Goal: Task Accomplishment & Management: Complete application form

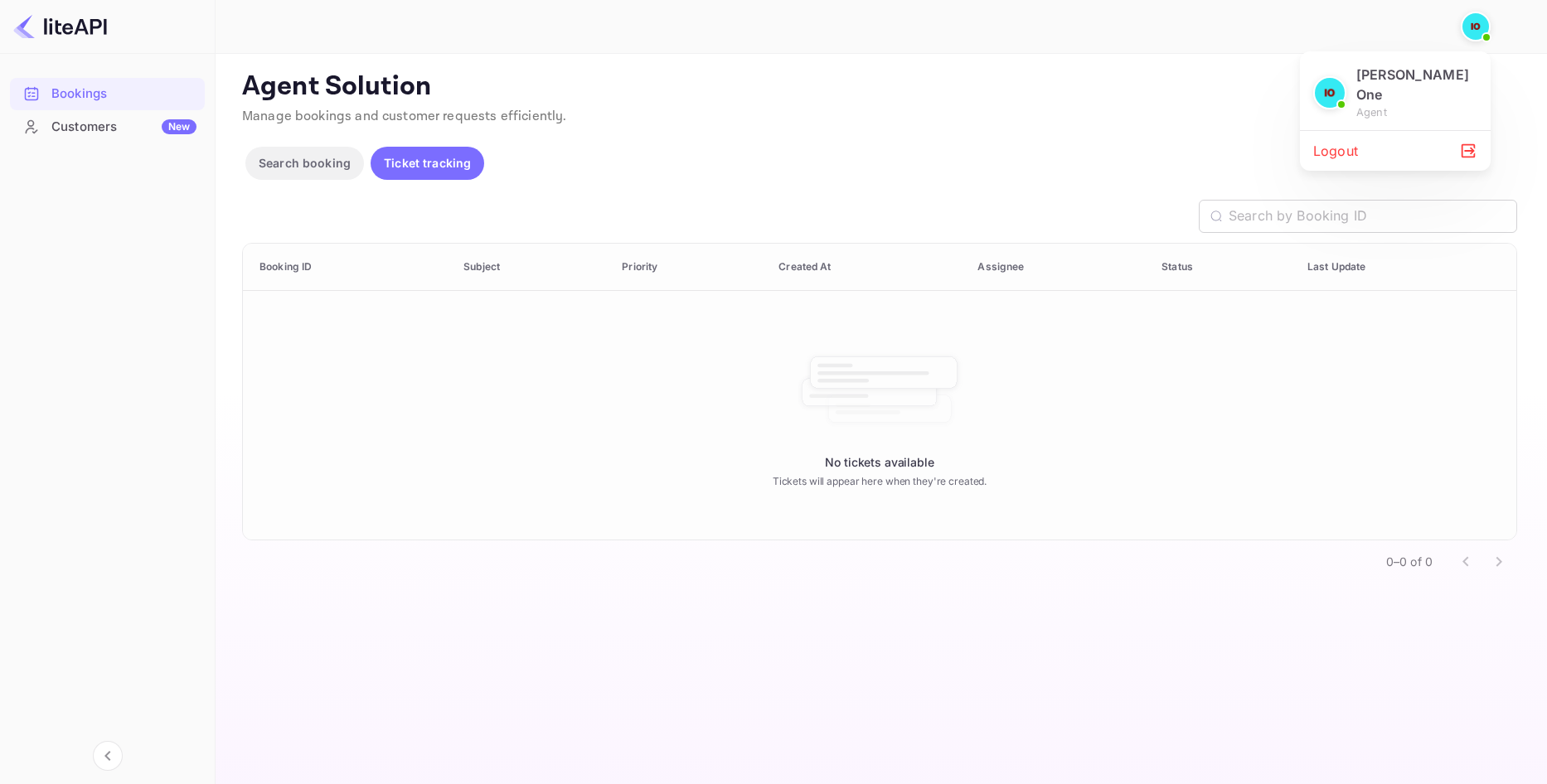
click at [1473, 142] on icon at bounding box center [1469, 151] width 19 height 19
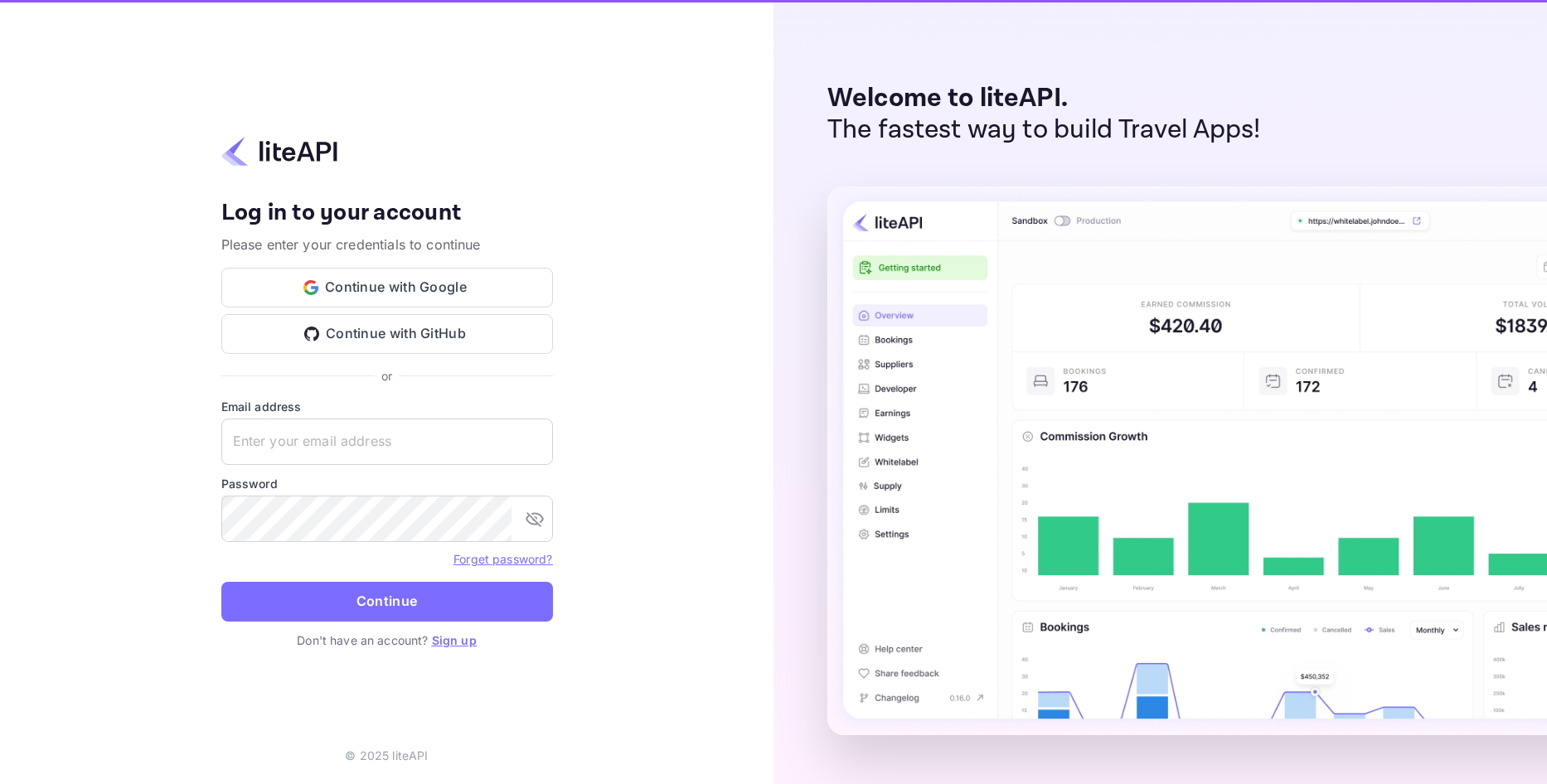
type input "[EMAIL_ADDRESS][DOMAIN_NAME]"
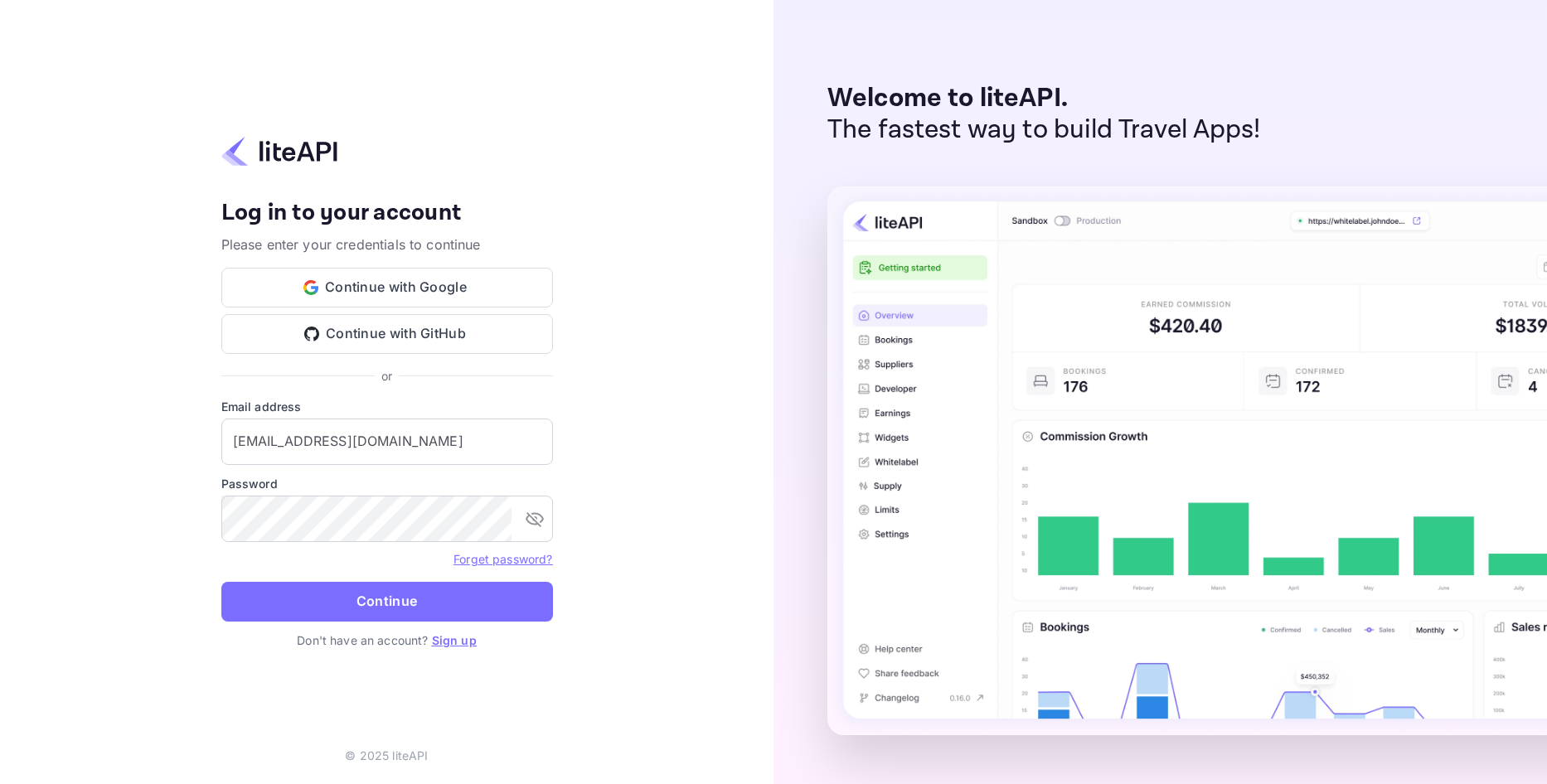
click at [610, 158] on div "Your account has been created successfully, a confirmation link has been sent t…" at bounding box center [386, 392] width 774 height 784
click at [439, 645] on link "Sign up" at bounding box center [454, 640] width 45 height 14
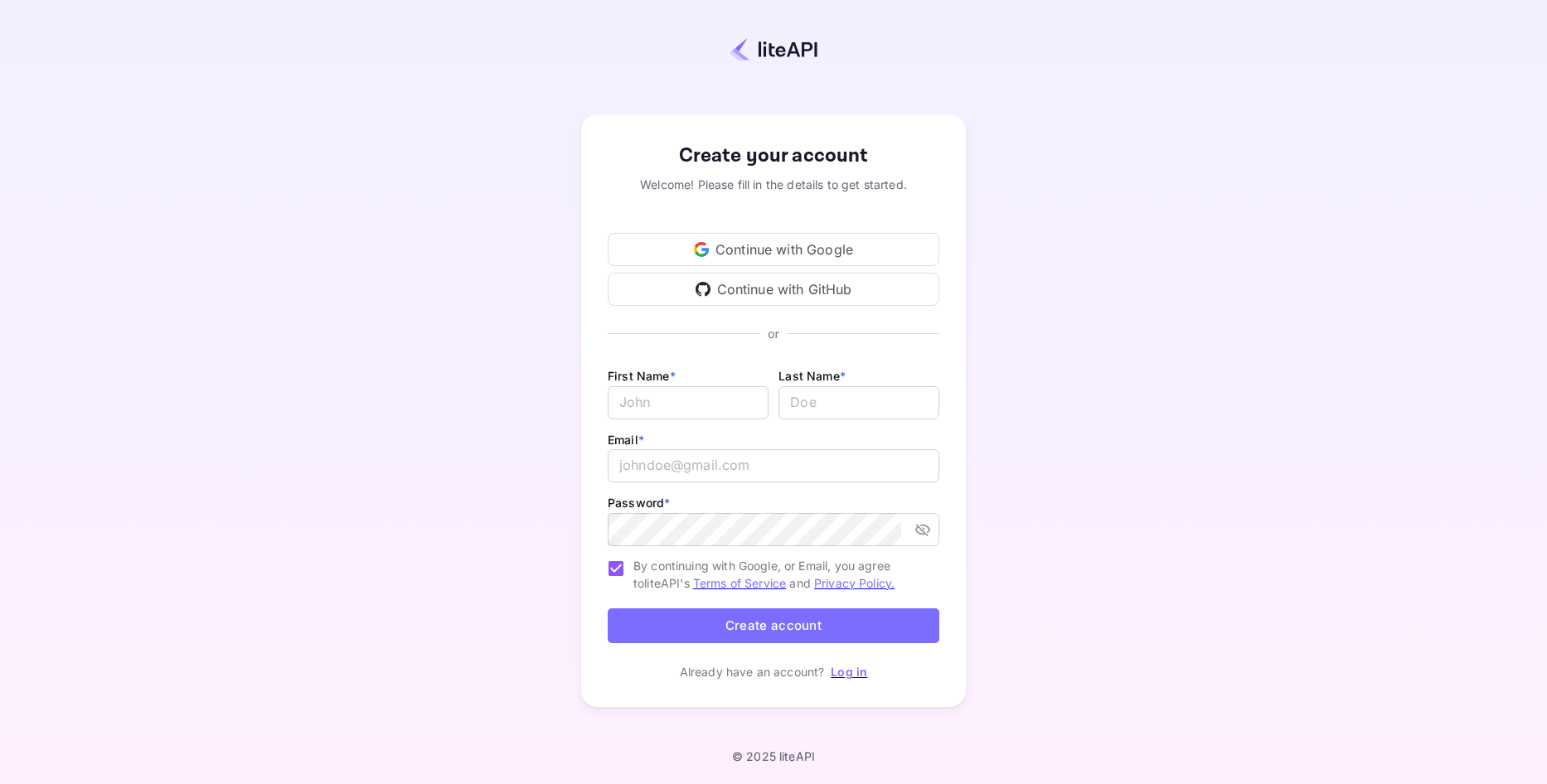
type input "[EMAIL_ADDRESS][DOMAIN_NAME]"
click at [670, 253] on div "Continue with Google" at bounding box center [774, 249] width 332 height 33
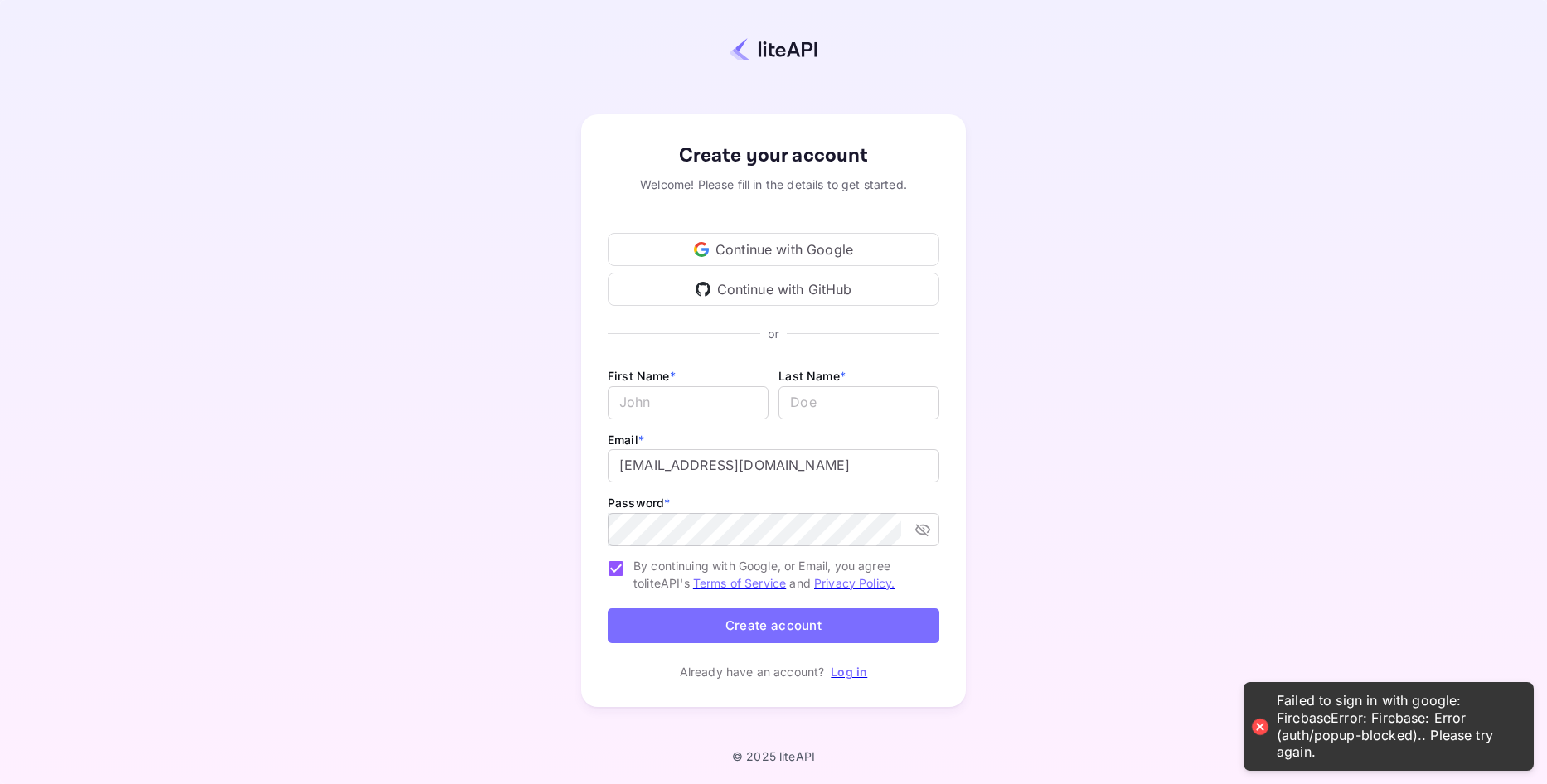
click at [1181, 201] on div "Create your account Welcome! Please fill in the details to get started. Continu…" at bounding box center [774, 411] width 1401 height 677
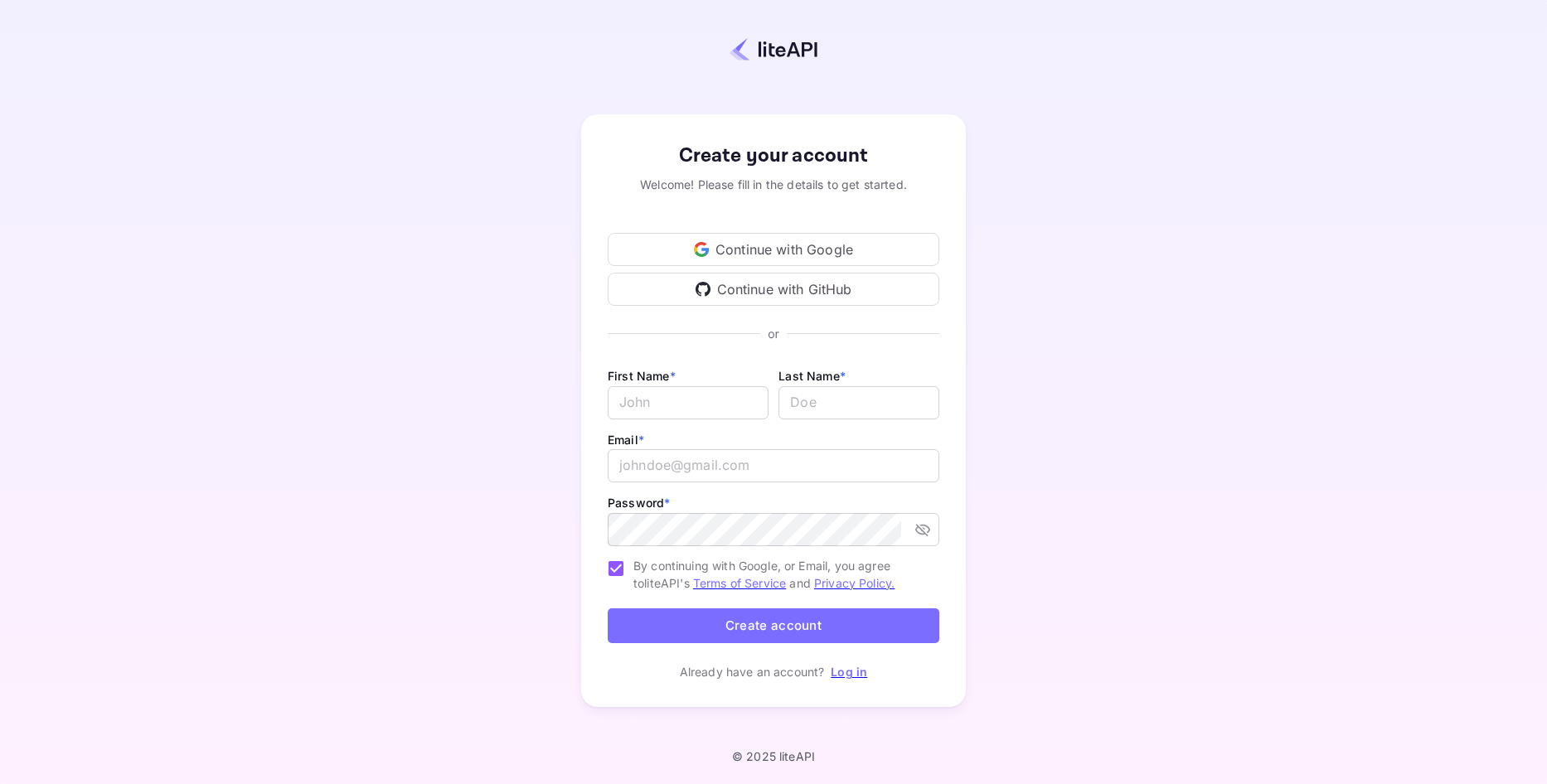
type input "[EMAIL_ADDRESS][DOMAIN_NAME]"
click at [708, 244] on icon at bounding box center [702, 250] width 15 height 15
